Goal: Task Accomplishment & Management: Manage account settings

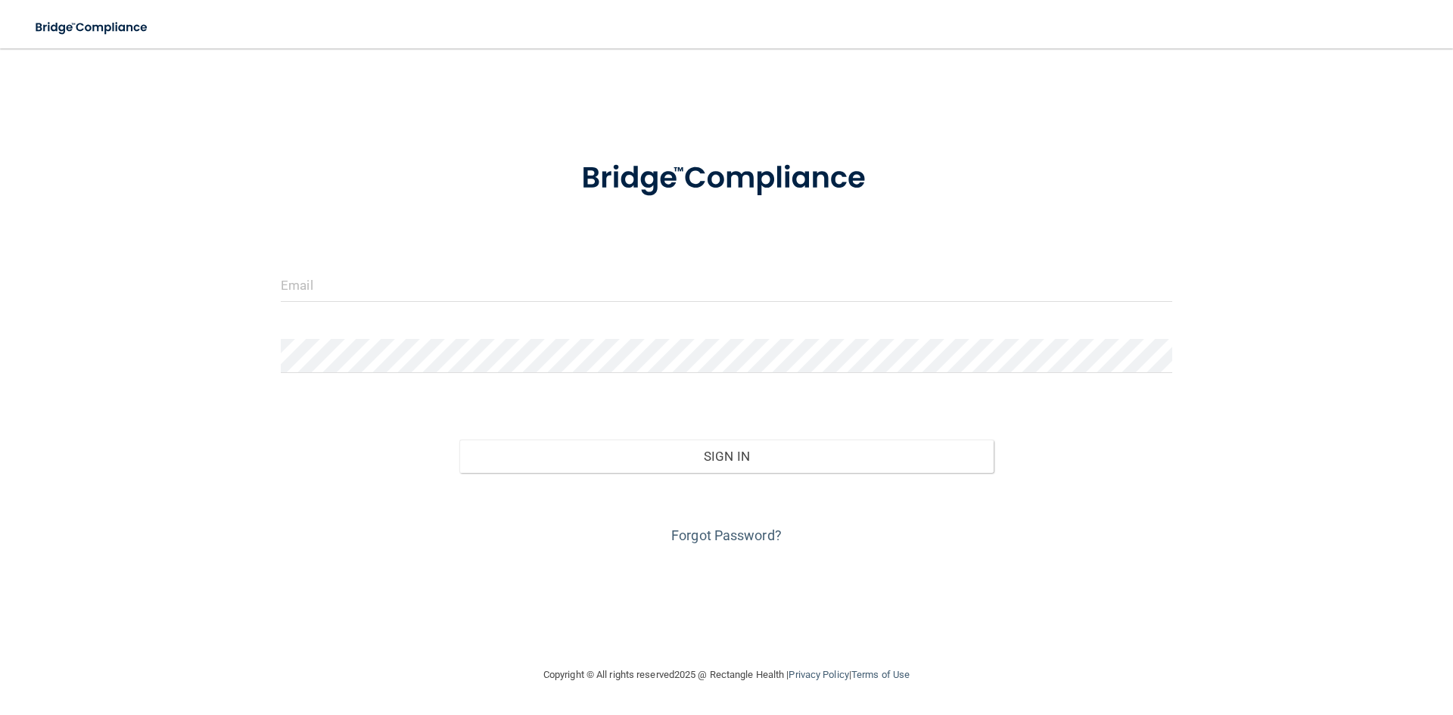
click at [306, 5] on div "Toggle navigation" at bounding box center [302, 27] width 605 height 54
click at [396, 276] on input "email" at bounding box center [726, 285] width 891 height 34
type input "[EMAIL_ADDRESS][DOMAIN_NAME]"
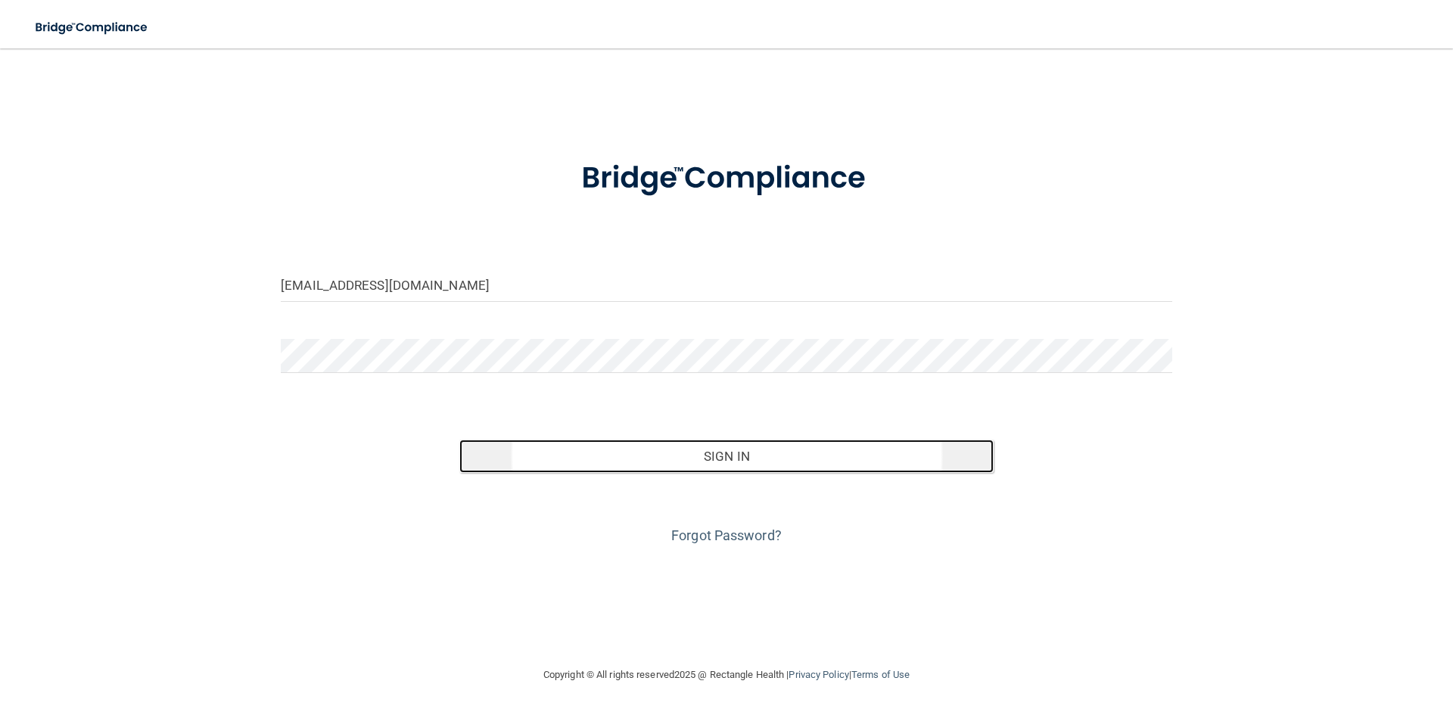
click at [779, 446] on button "Sign In" at bounding box center [726, 456] width 535 height 33
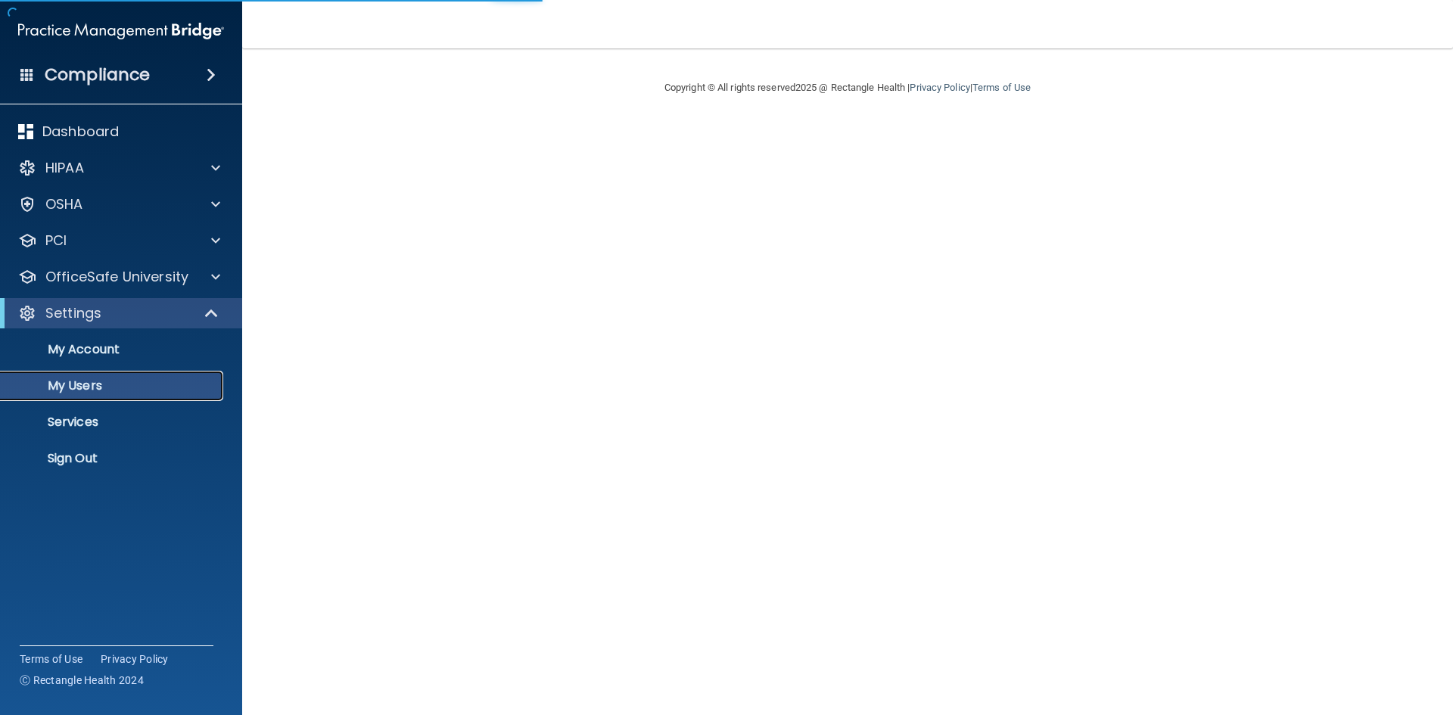
click at [92, 383] on p "My Users" at bounding box center [113, 385] width 207 height 15
select select "20"
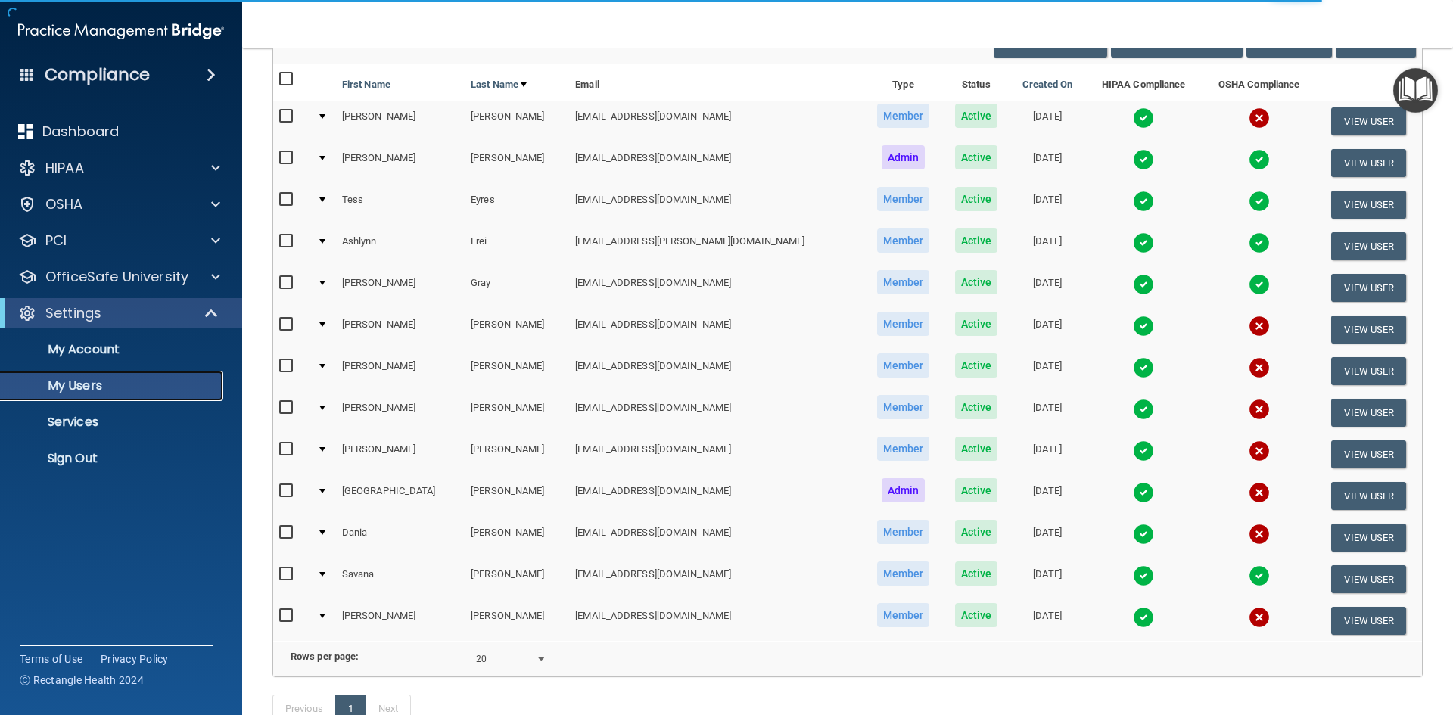
scroll to position [151, 0]
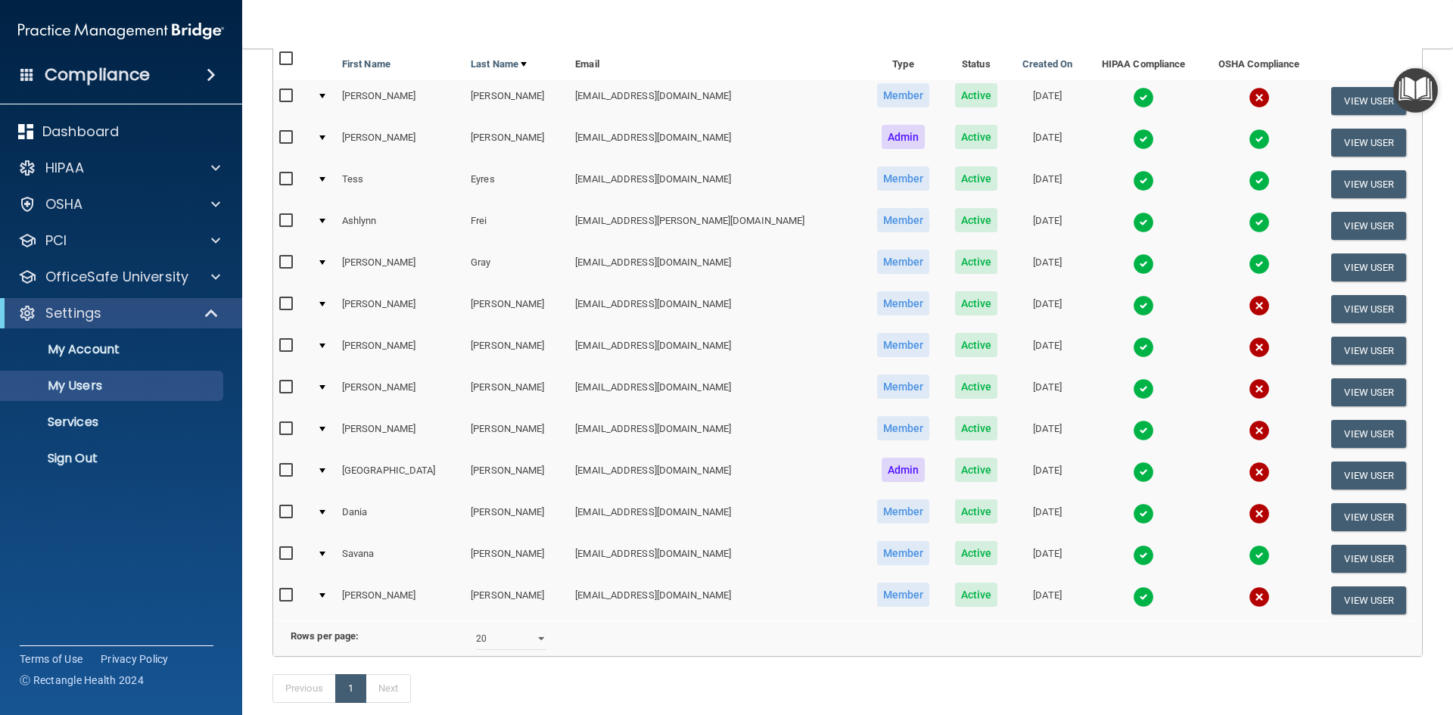
click at [1248, 555] on img at bounding box center [1258, 555] width 21 height 21
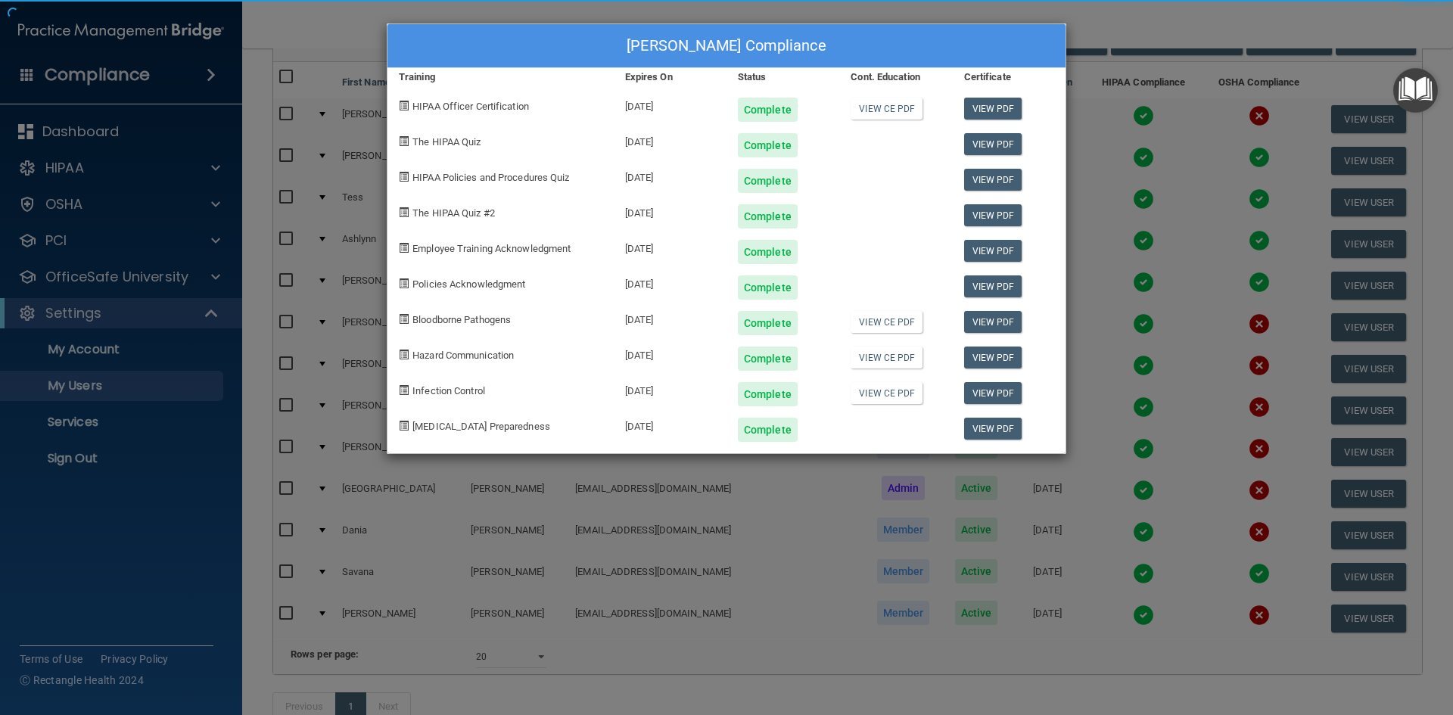
click at [1228, 580] on div "Savana Thompson's Compliance Training Expires On Status Cont. Education Certifi…" at bounding box center [726, 357] width 1453 height 715
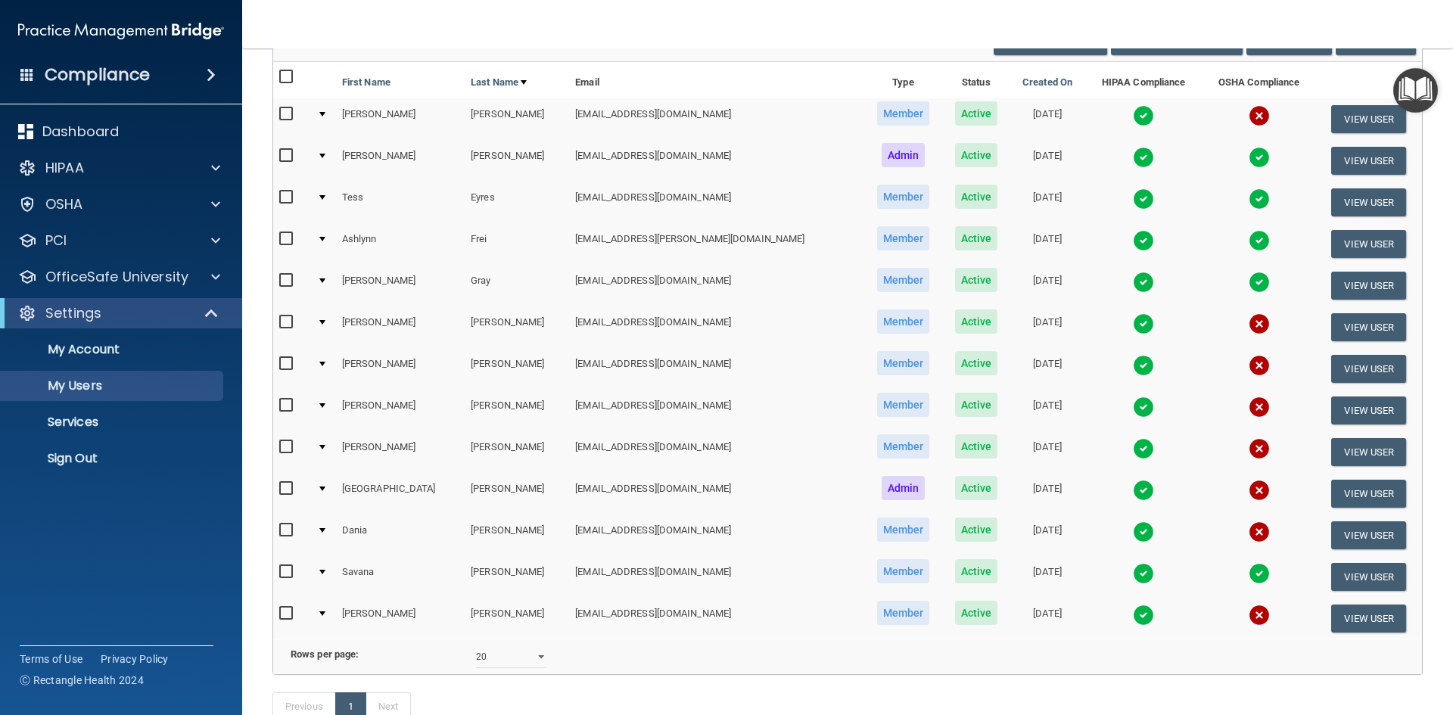
click at [1248, 579] on img at bounding box center [1258, 573] width 21 height 21
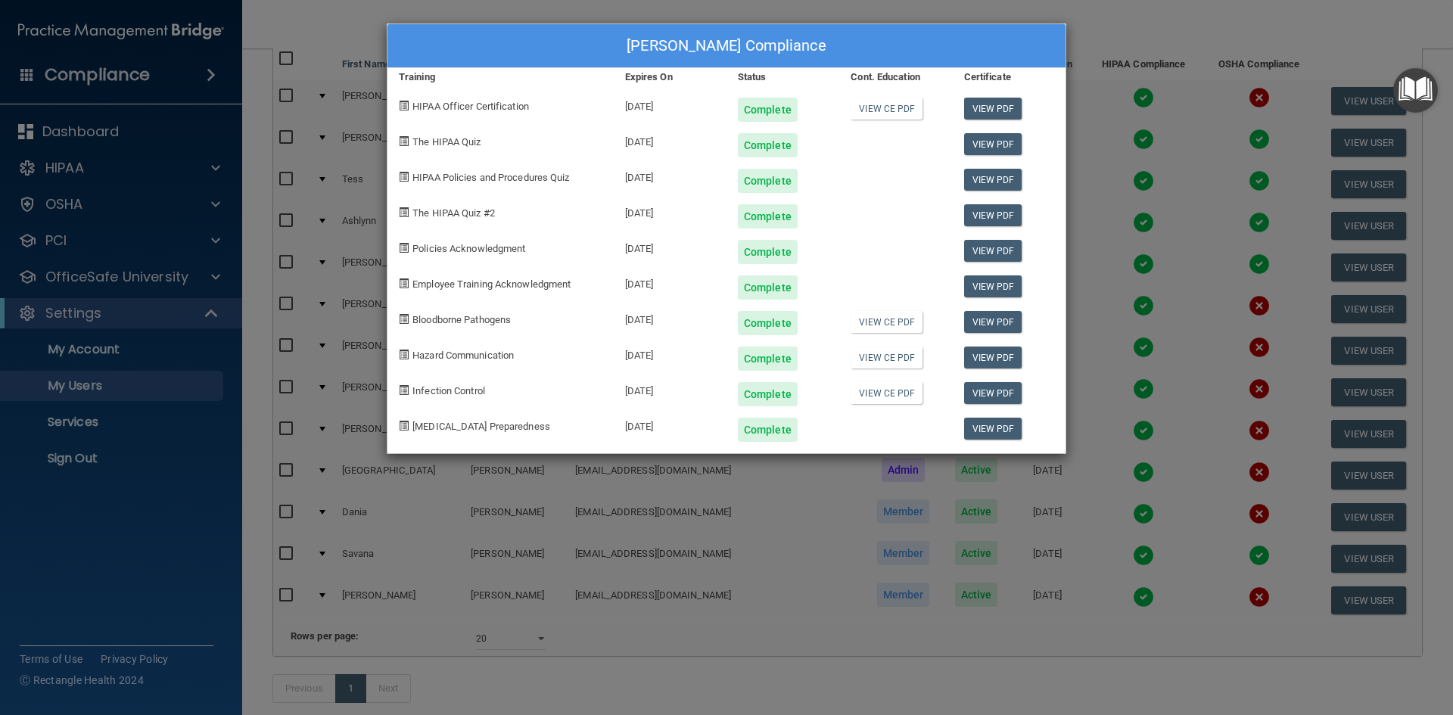
click at [660, 9] on div "Savana Thompson's Compliance Training Expires On Status Cont. Education Certifi…" at bounding box center [726, 357] width 1453 height 715
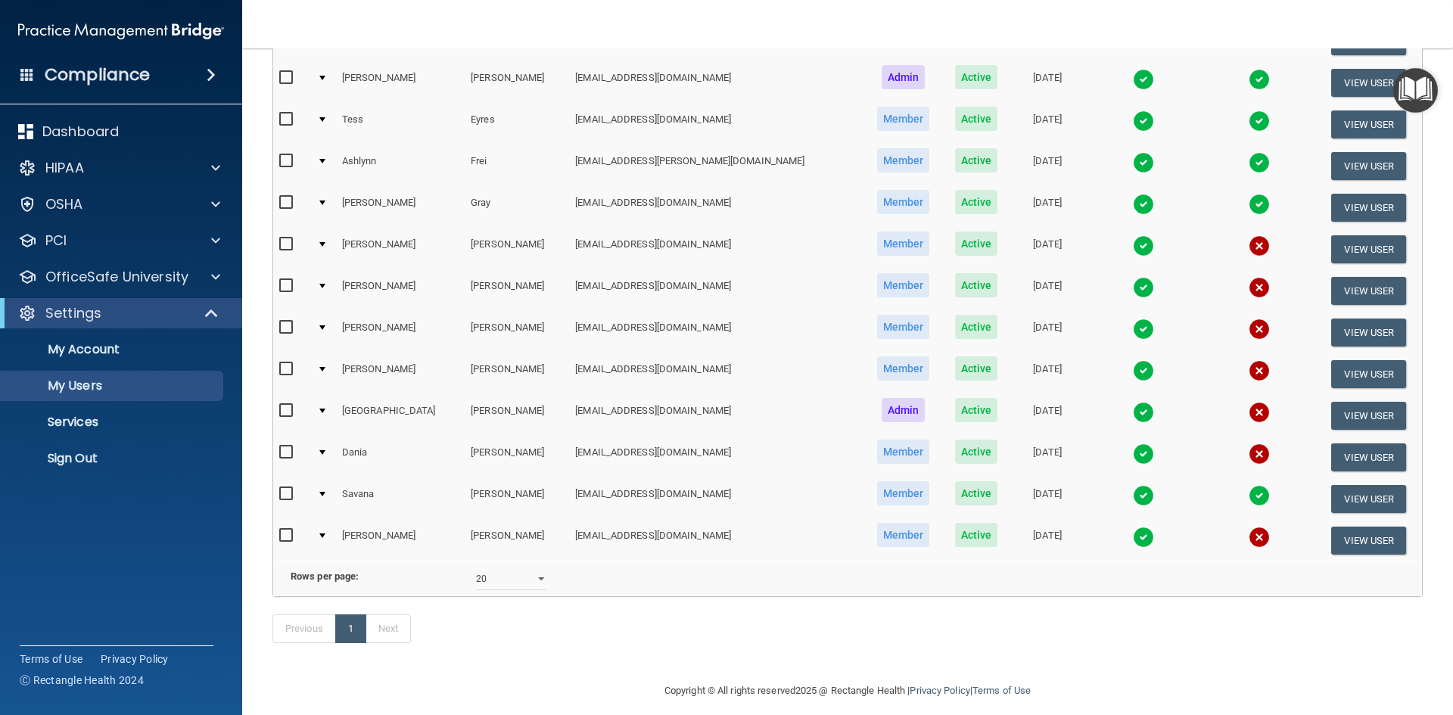
scroll to position [246, 0]
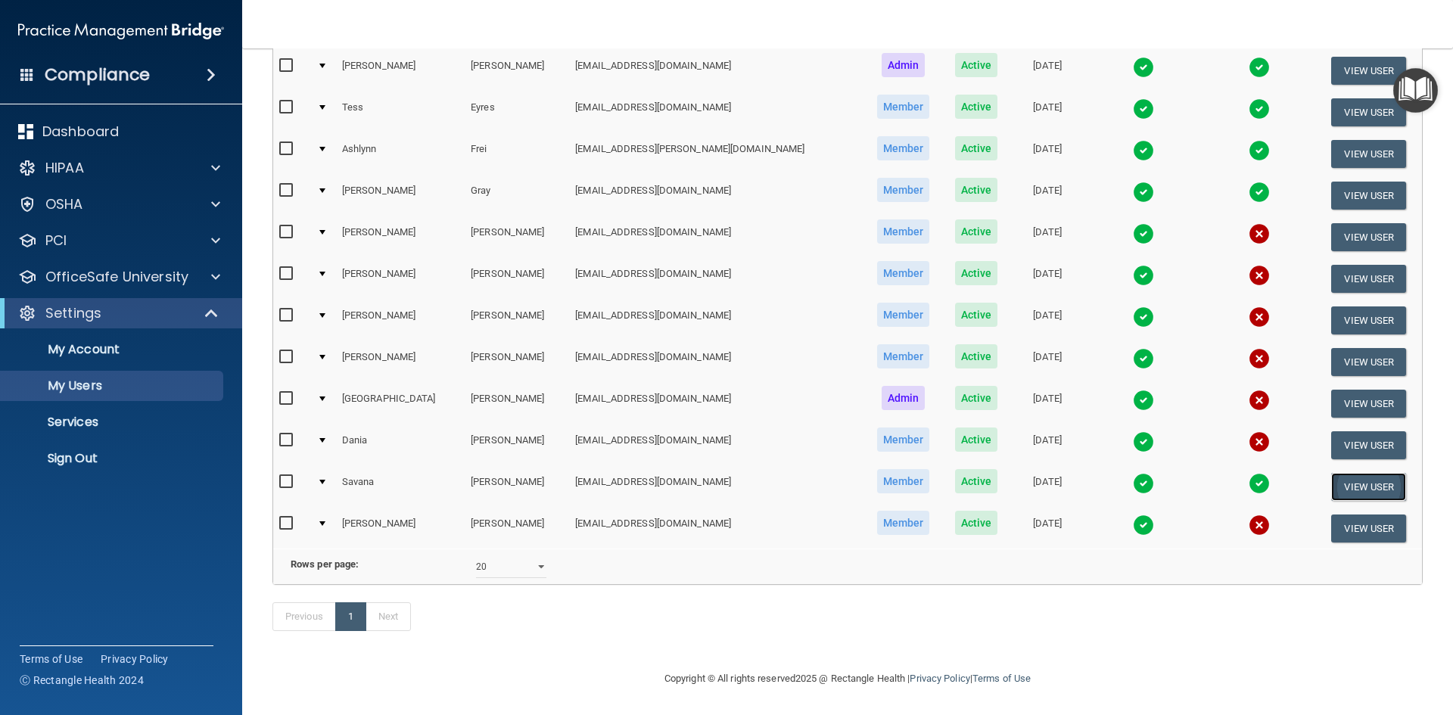
click at [1354, 473] on button "View User" at bounding box center [1368, 487] width 75 height 28
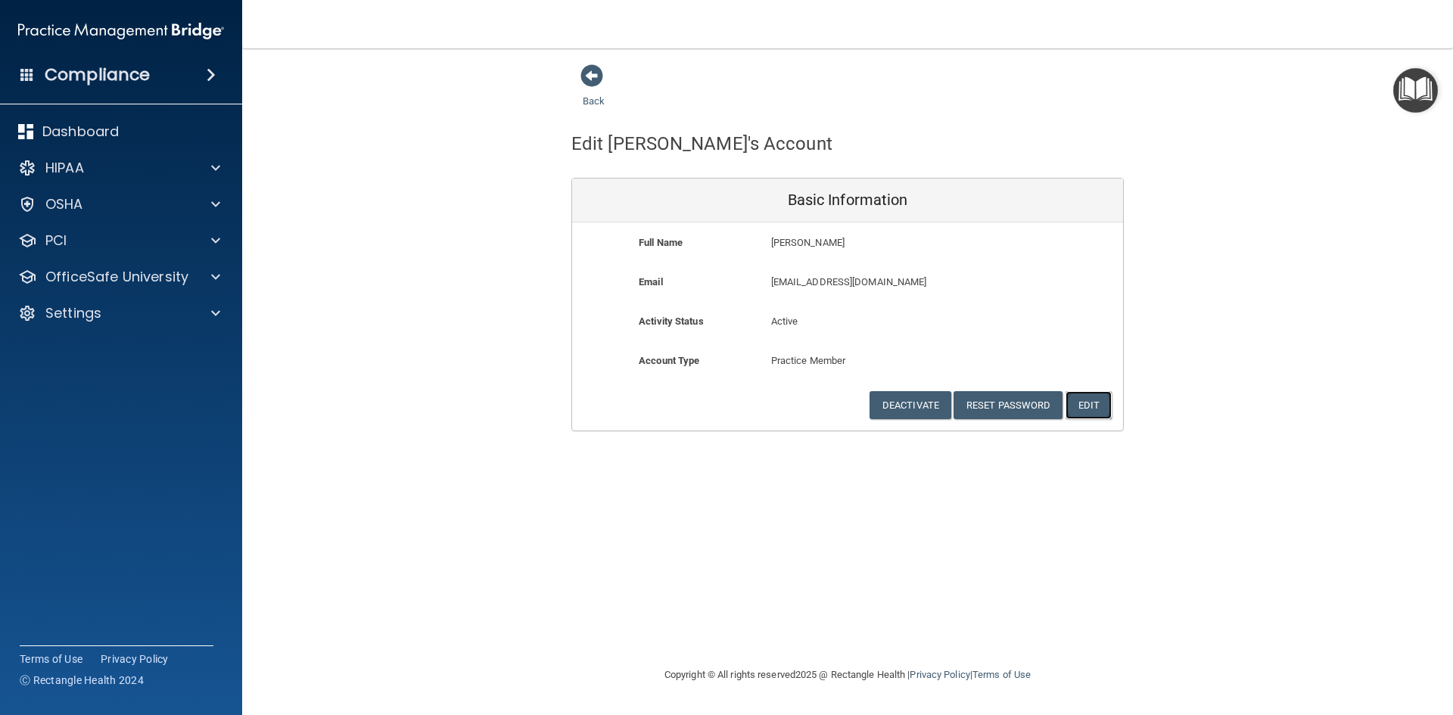
click at [1098, 409] on button "Edit" at bounding box center [1088, 405] width 46 height 28
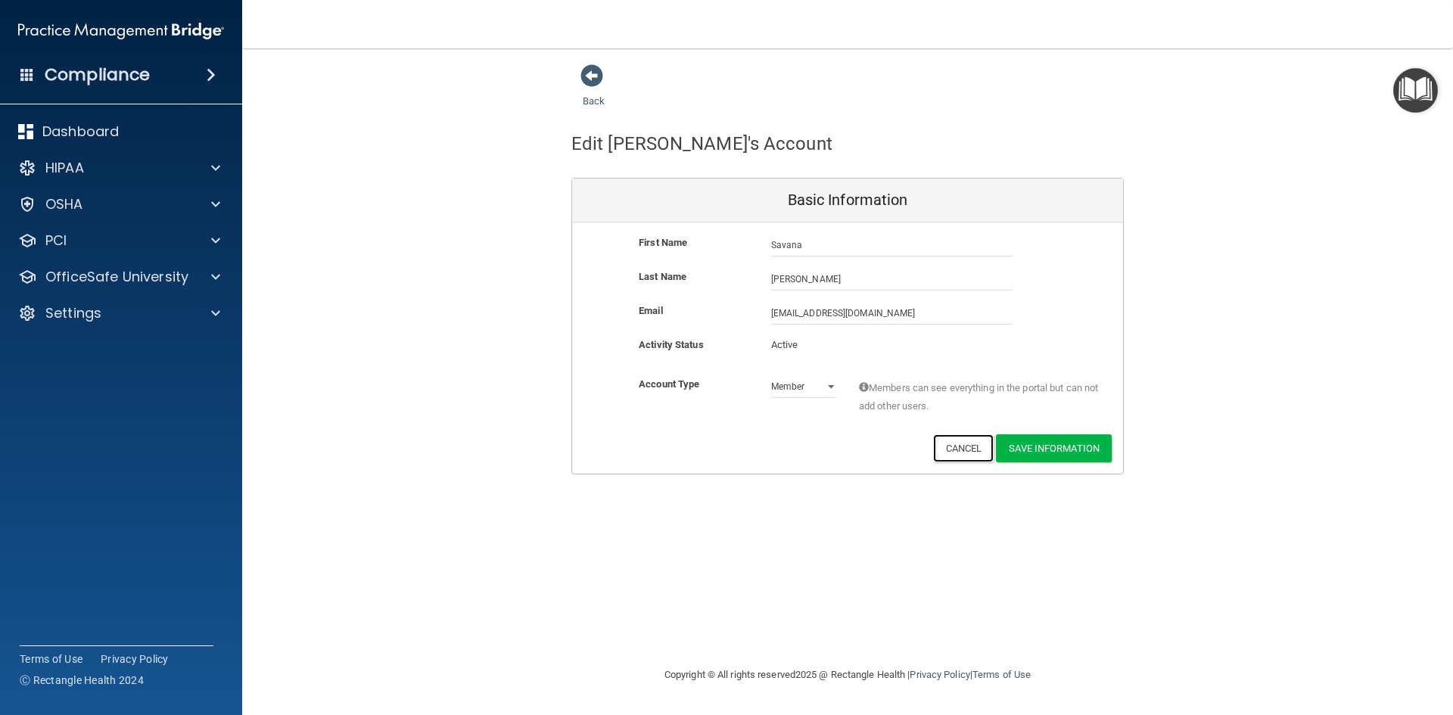
click at [962, 455] on button "Cancel" at bounding box center [963, 448] width 61 height 28
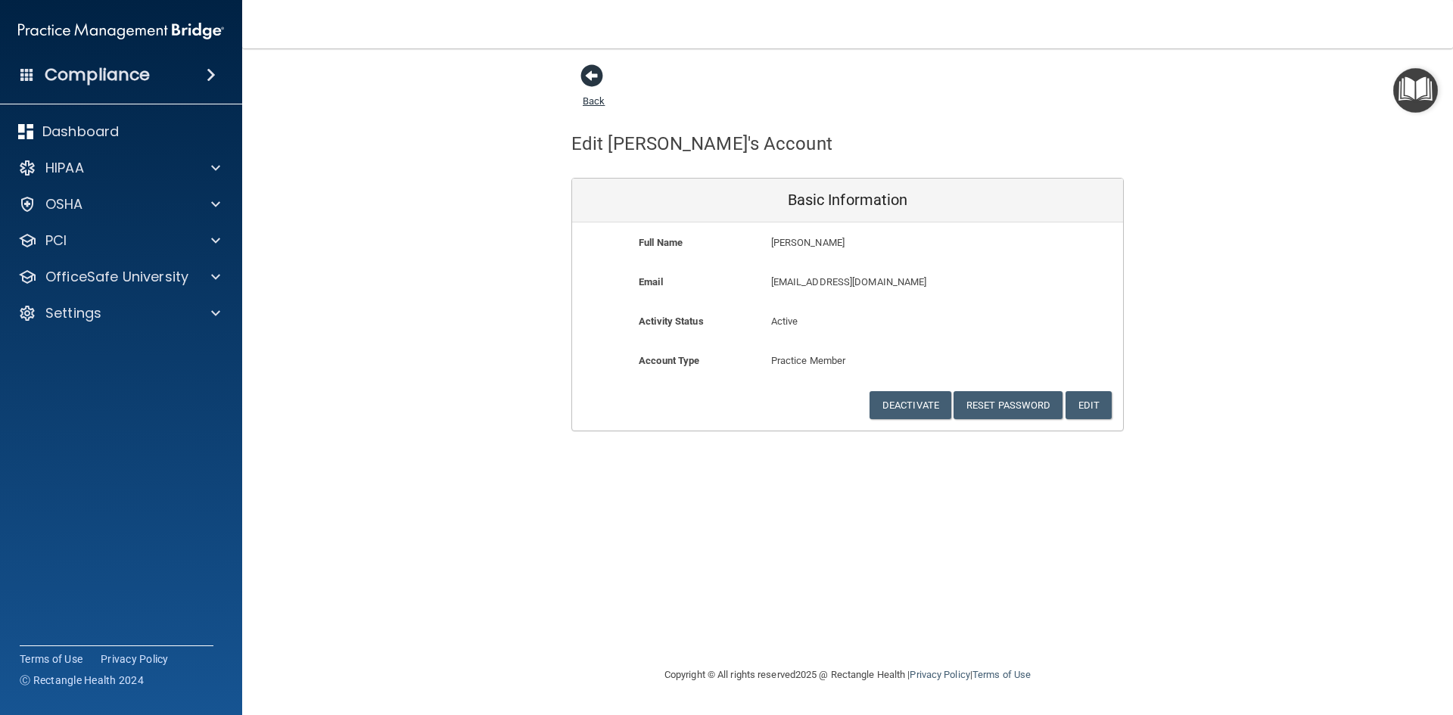
click at [598, 64] on span at bounding box center [591, 75] width 23 height 23
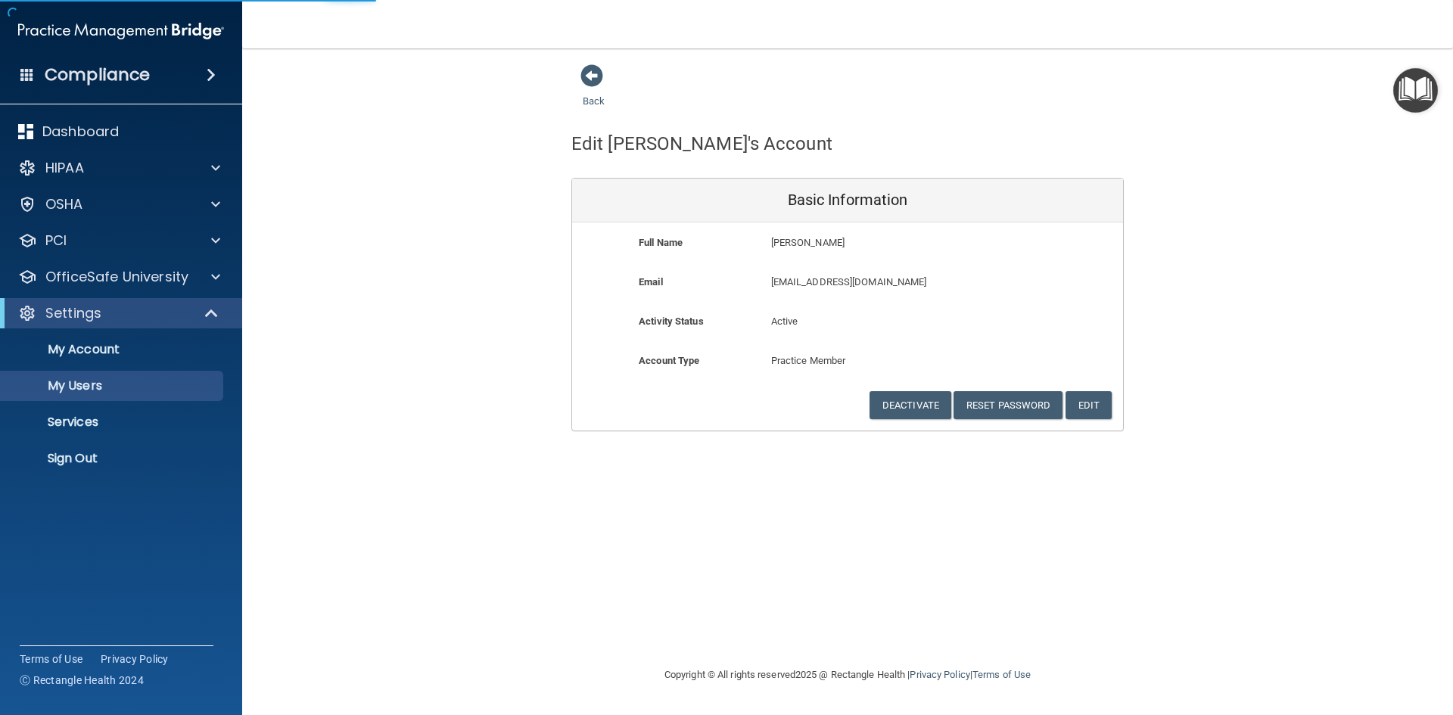
select select "20"
